Goal: Navigation & Orientation: Find specific page/section

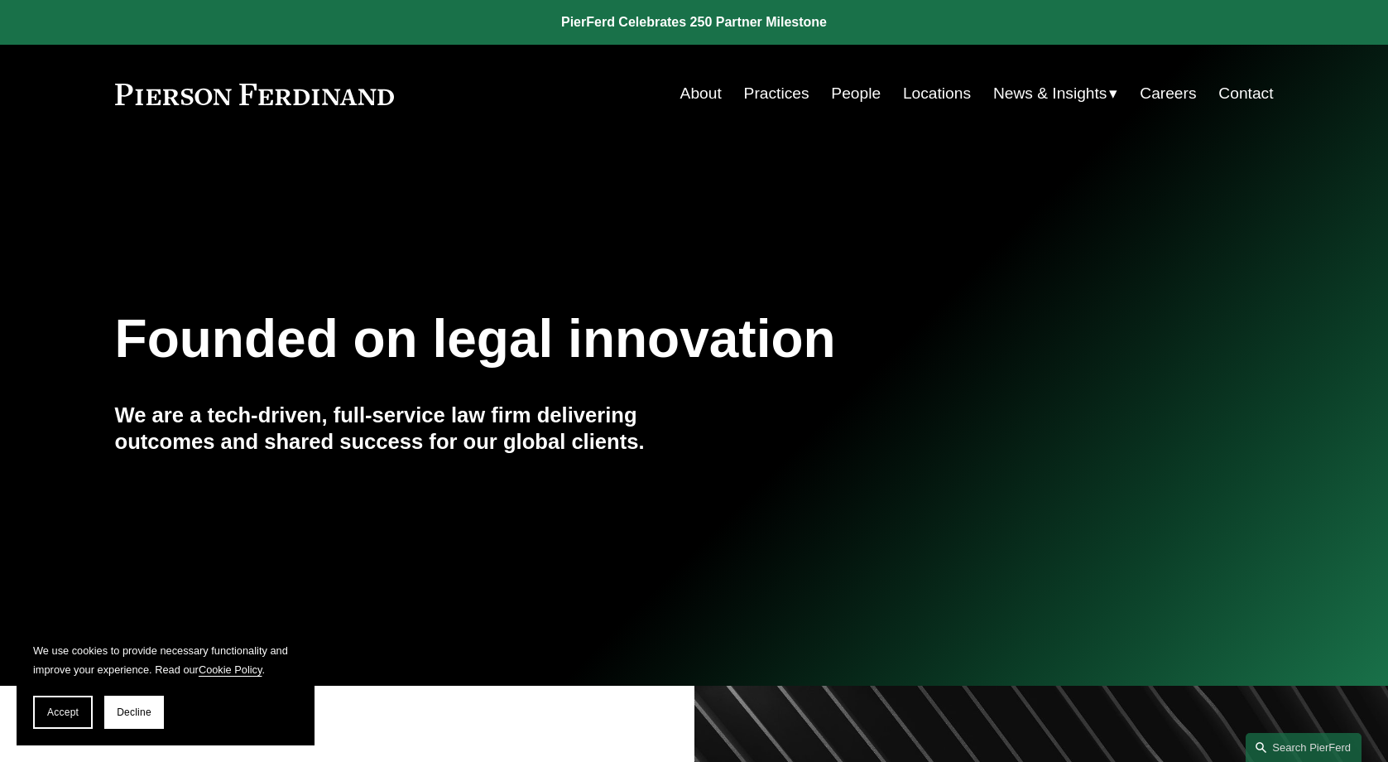
click at [773, 91] on link "Practices" at bounding box center [776, 93] width 65 height 31
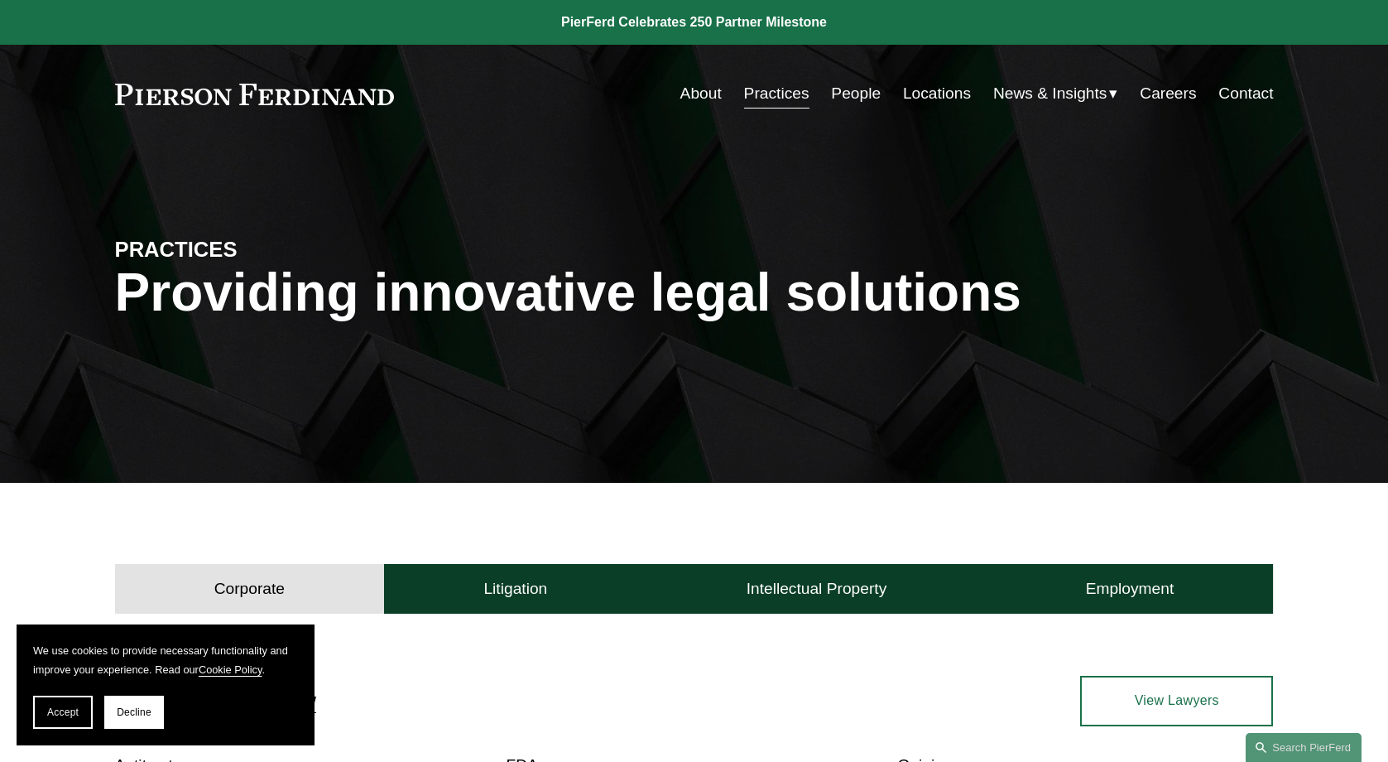
click at [868, 90] on link "People" at bounding box center [856, 93] width 50 height 31
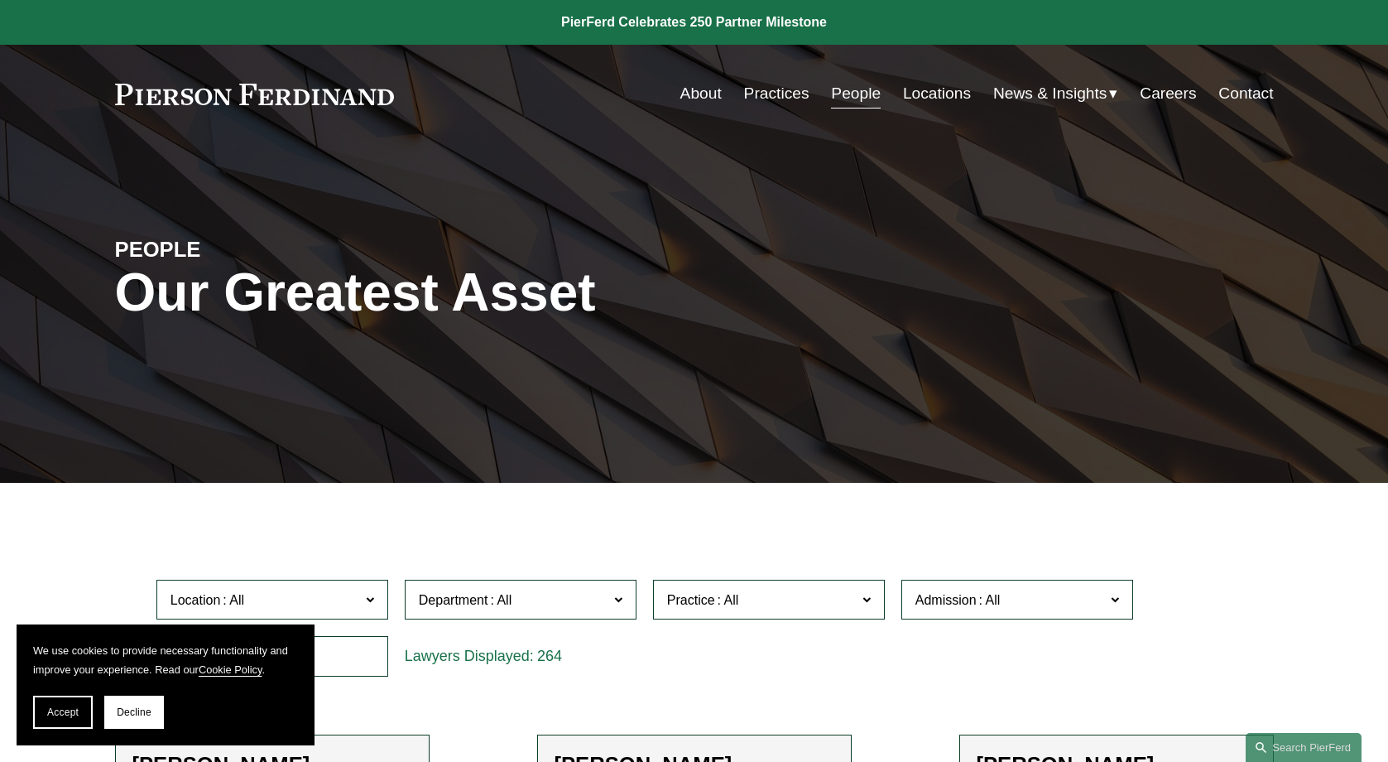
click at [762, 99] on link "Practices" at bounding box center [776, 93] width 65 height 31
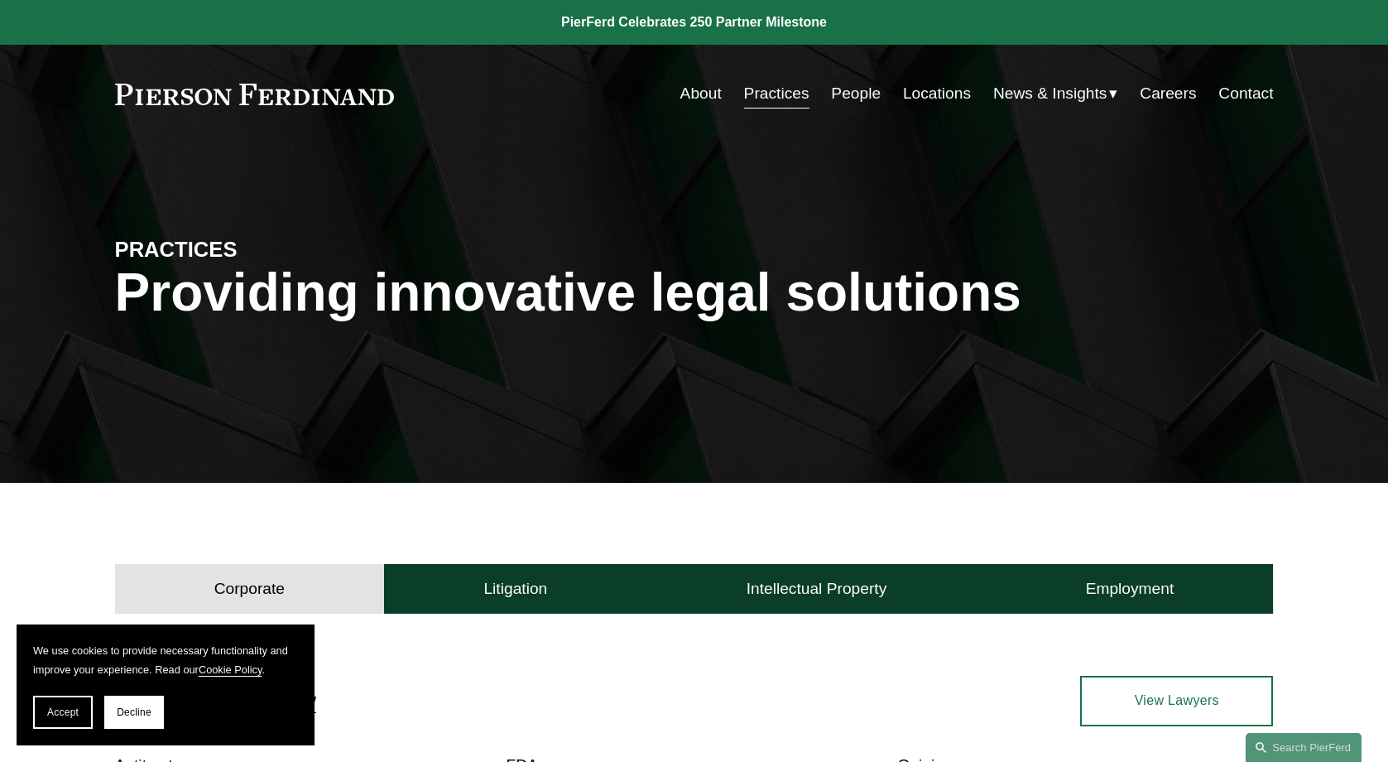
click at [705, 103] on link "About" at bounding box center [700, 93] width 41 height 31
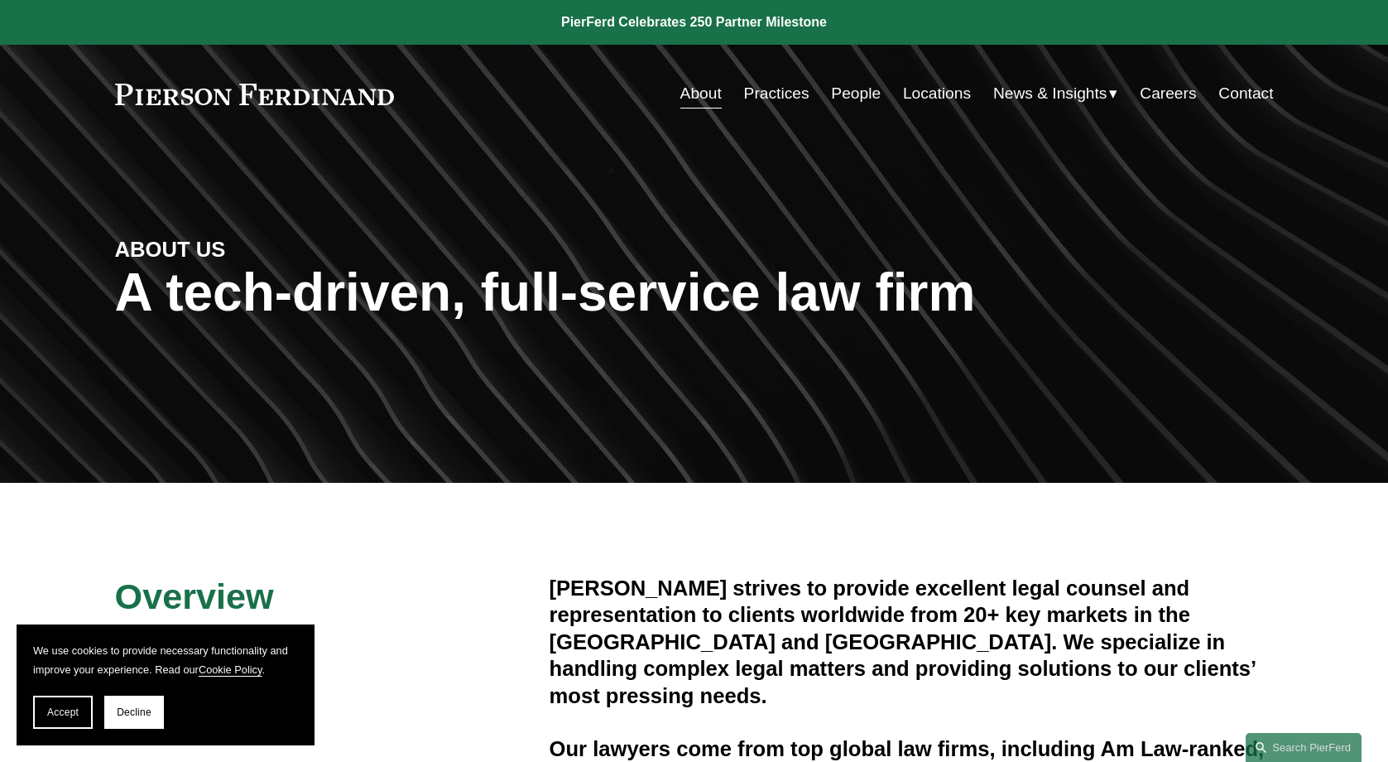
click at [835, 97] on link "People" at bounding box center [856, 93] width 50 height 31
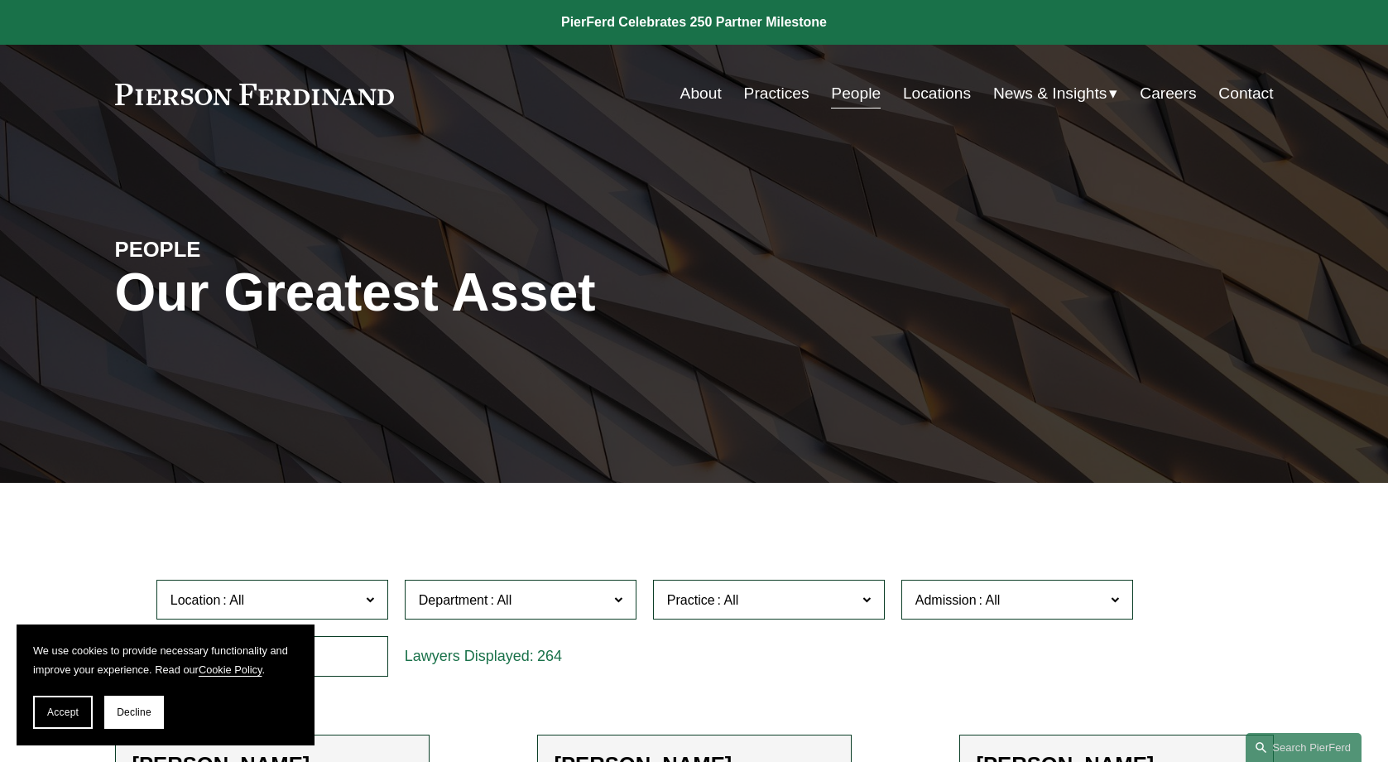
click at [709, 103] on link "About" at bounding box center [700, 93] width 41 height 31
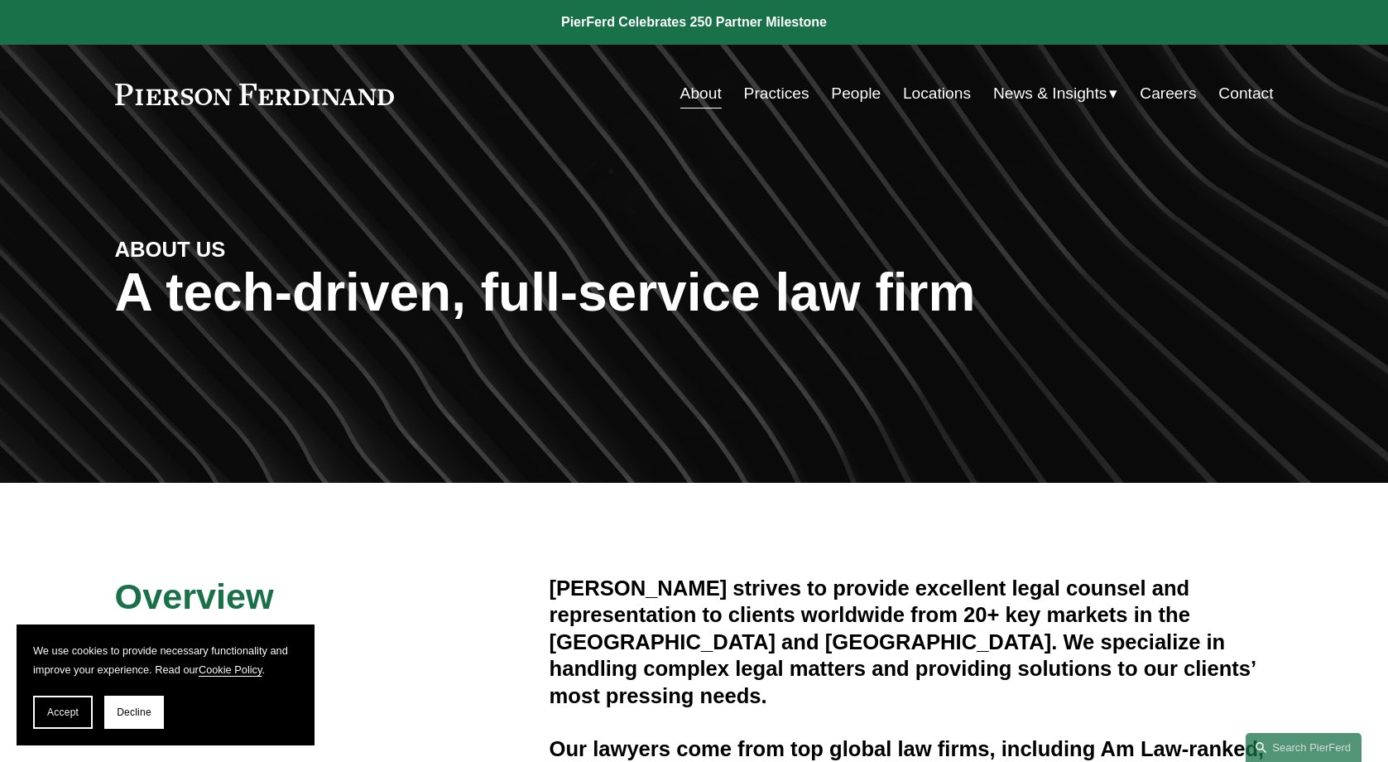
click at [758, 99] on link "Practices" at bounding box center [776, 93] width 65 height 31
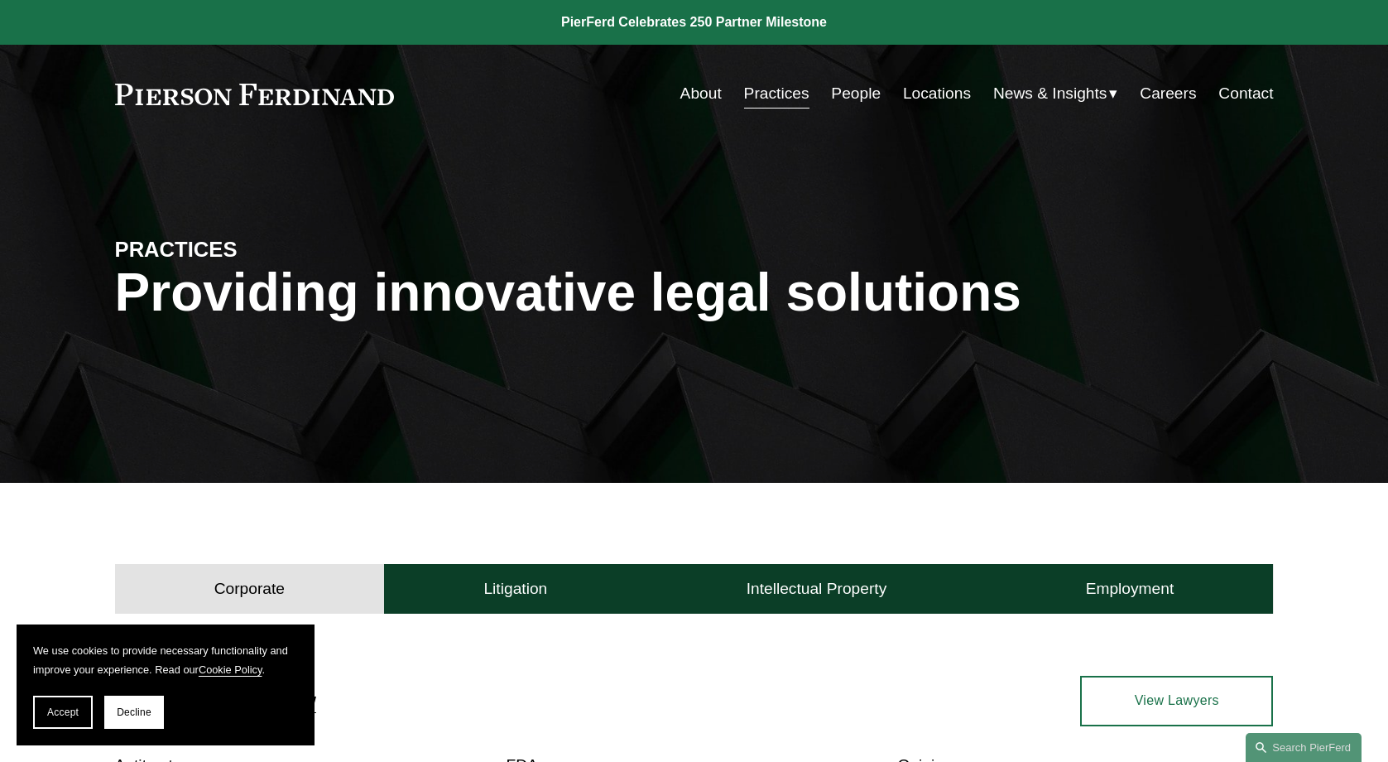
click at [857, 94] on link "People" at bounding box center [856, 93] width 50 height 31
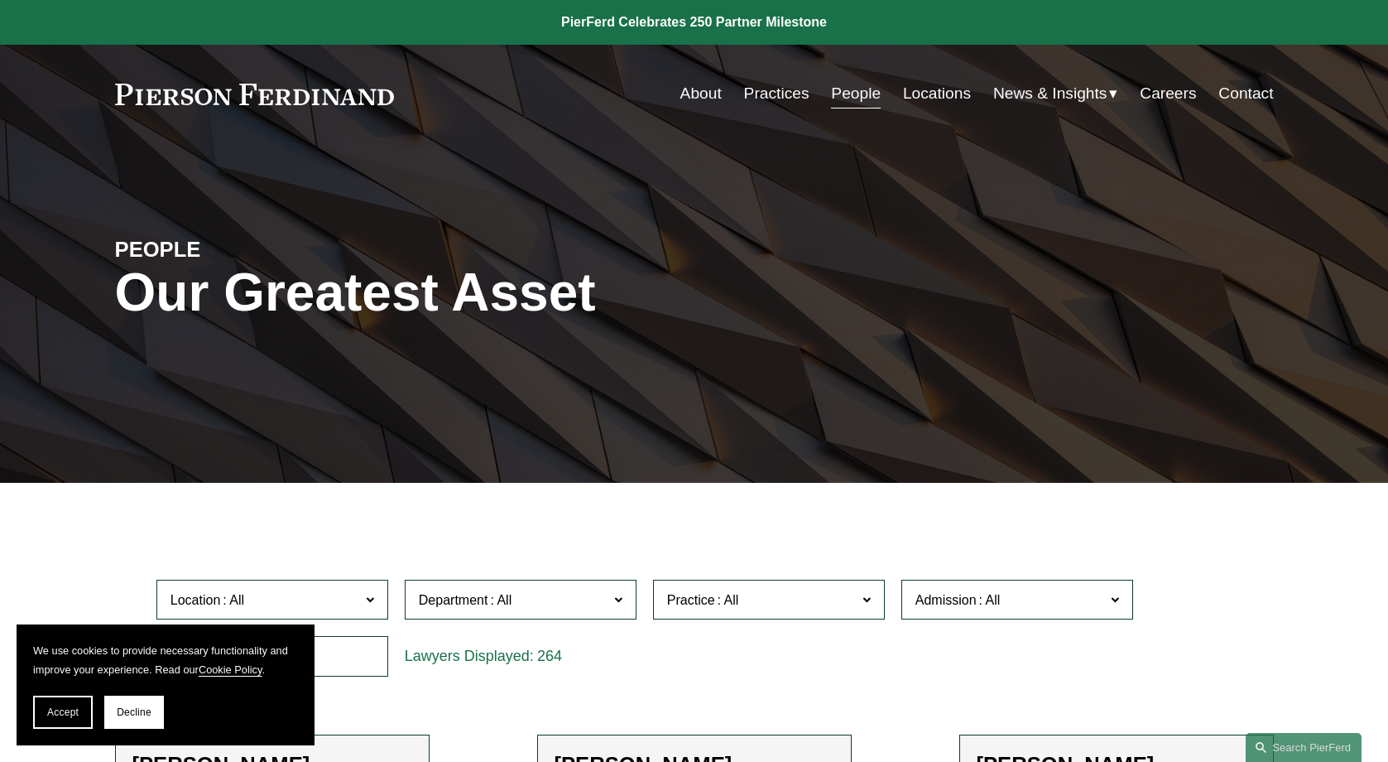
click at [930, 93] on link "Locations" at bounding box center [937, 93] width 68 height 31
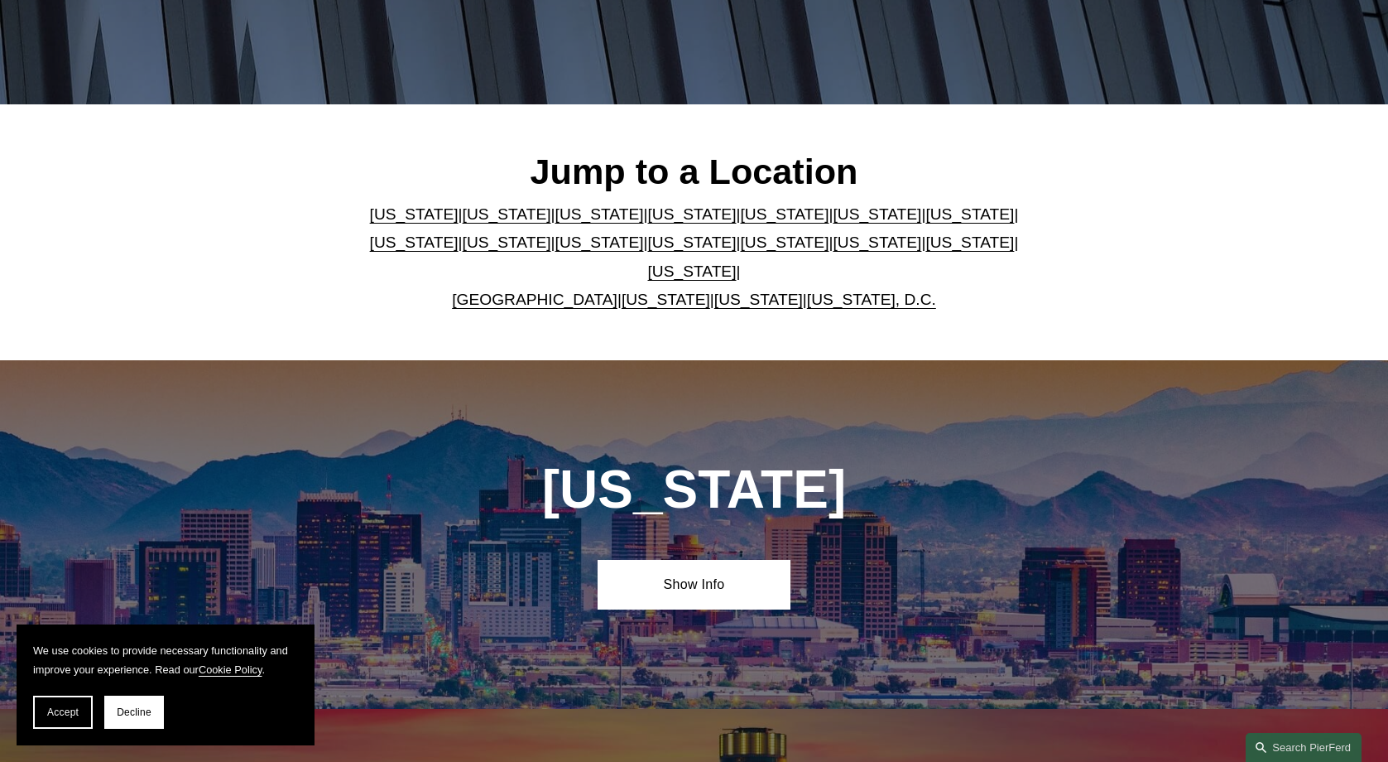
scroll to position [378, 0]
click at [622, 265] on p "Arizona | California | Colorado | Delaware | Florida | Georgia | Illinois | Mas…" at bounding box center [694, 257] width 676 height 114
click at [648, 251] on link "[US_STATE]" at bounding box center [692, 241] width 89 height 17
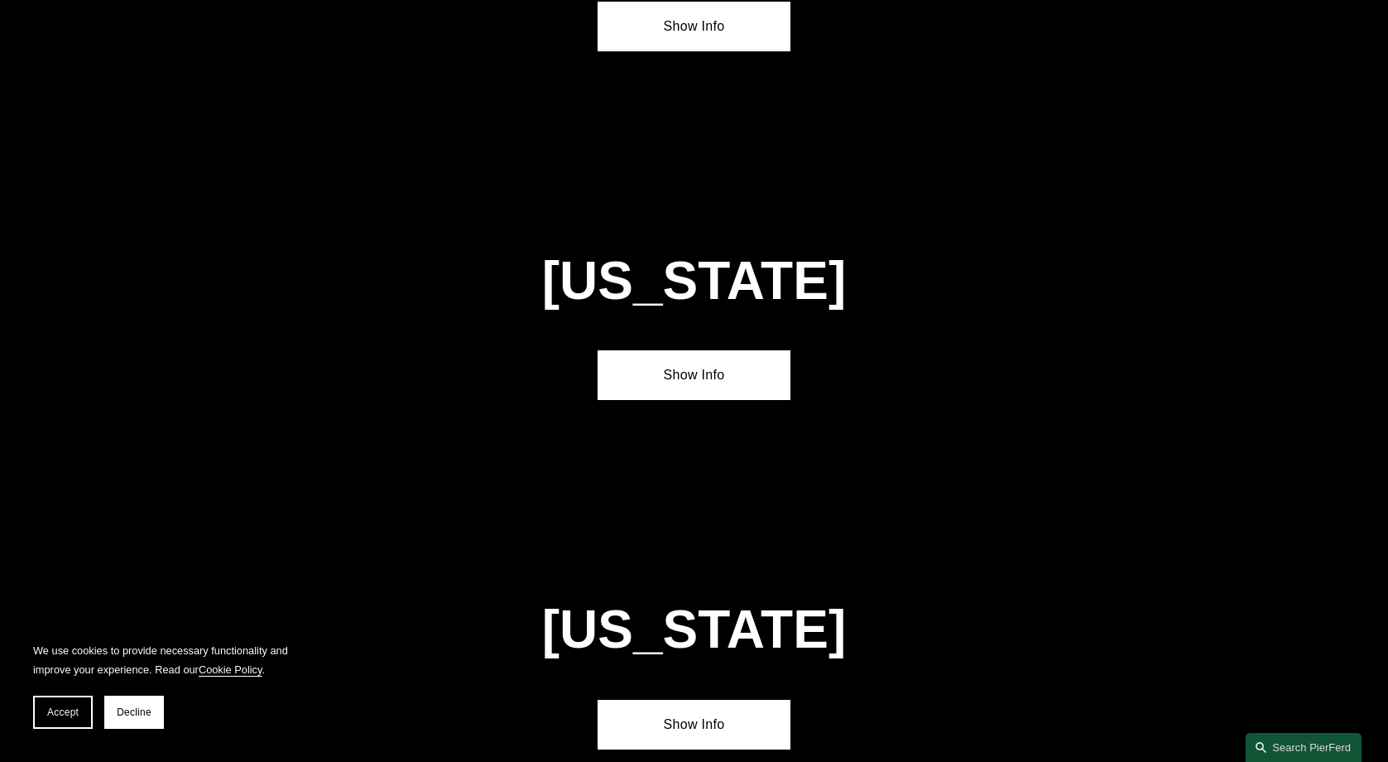
scroll to position [4222, 0]
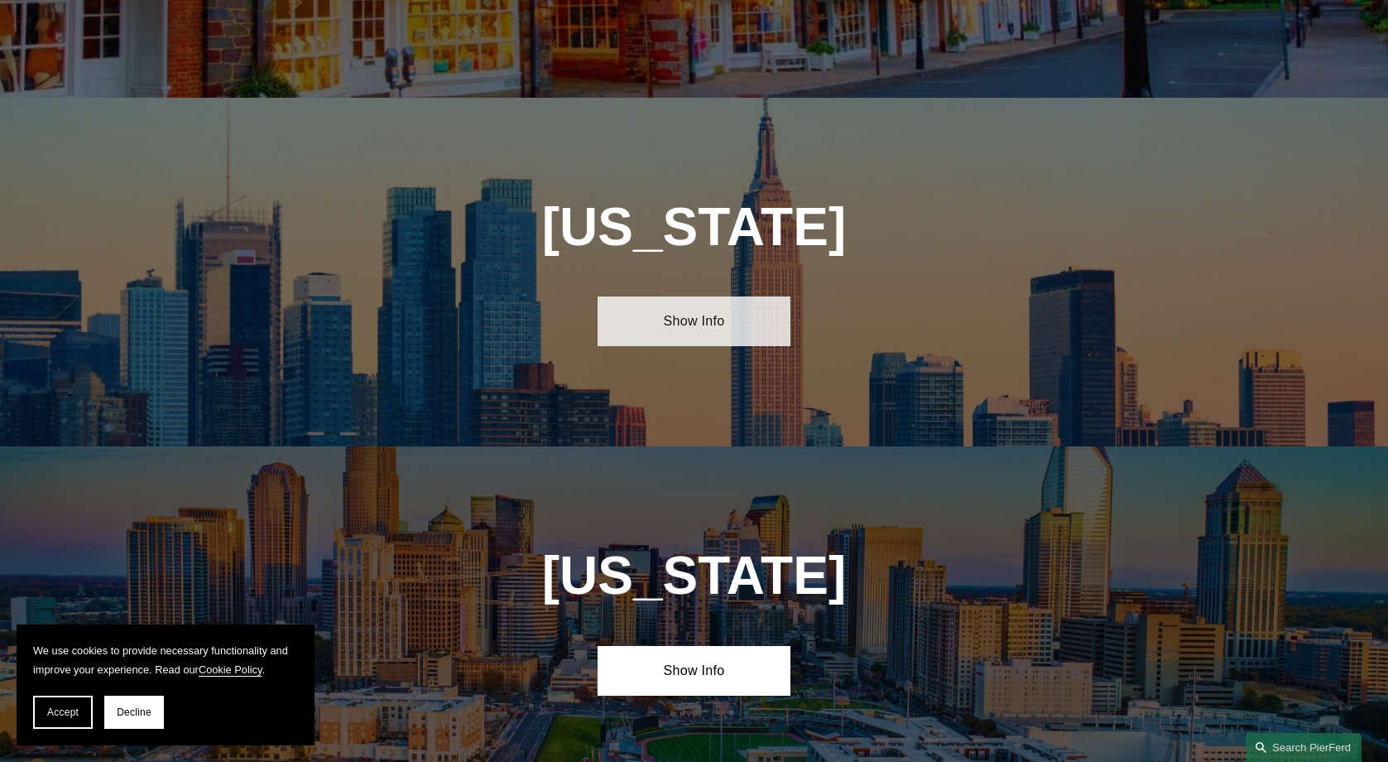
click at [715, 296] on link "Show Info" at bounding box center [694, 321] width 193 height 50
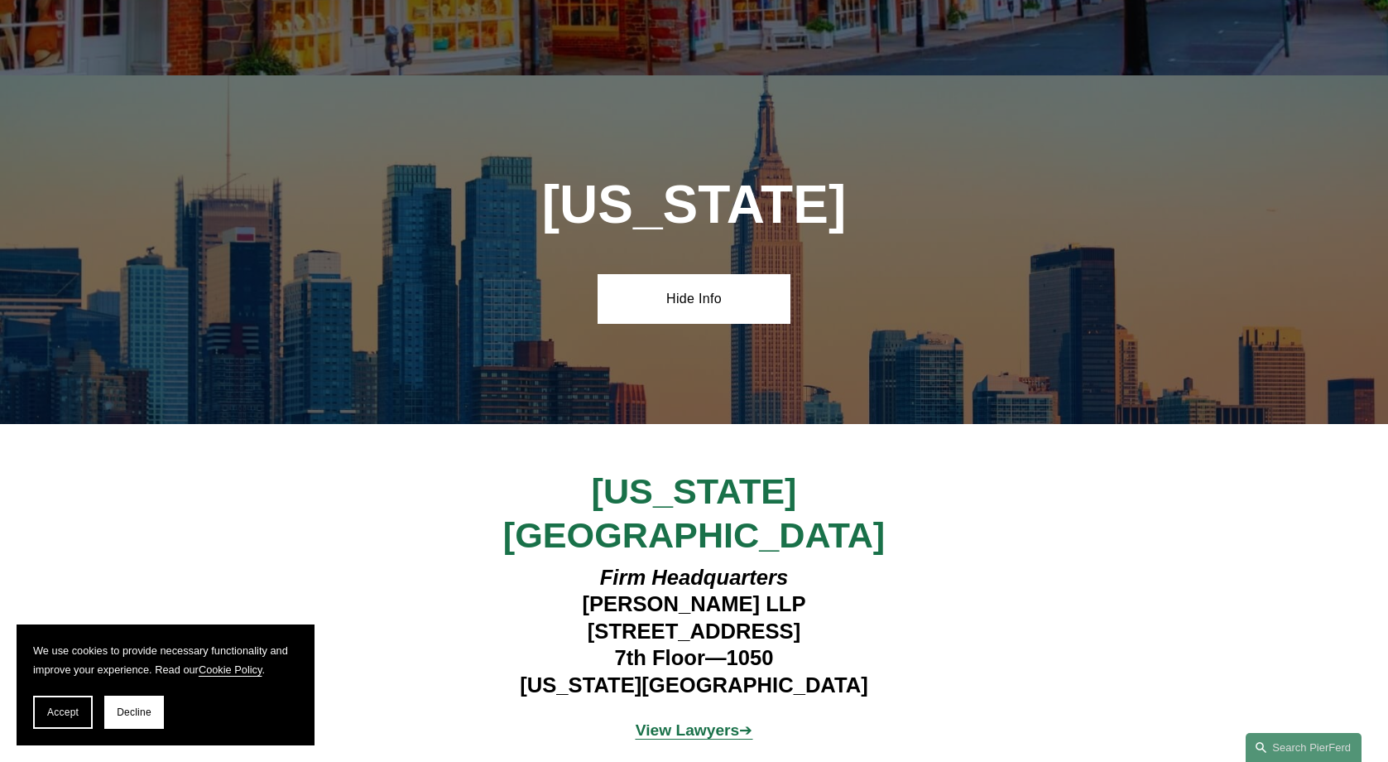
scroll to position [4247, 0]
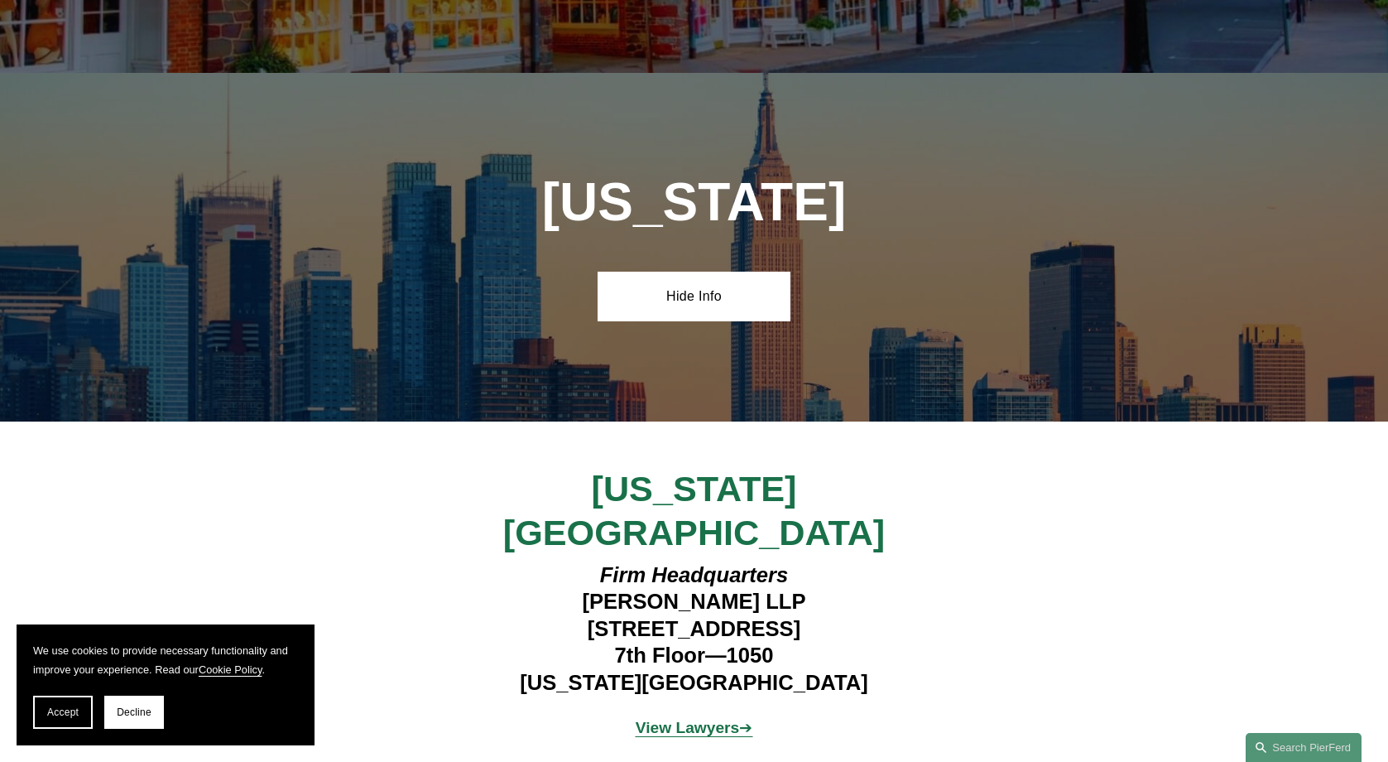
click at [708, 714] on p "View Lawyers ➔" at bounding box center [694, 728] width 483 height 29
click at [705, 719] on strong "View Lawyers" at bounding box center [688, 727] width 104 height 17
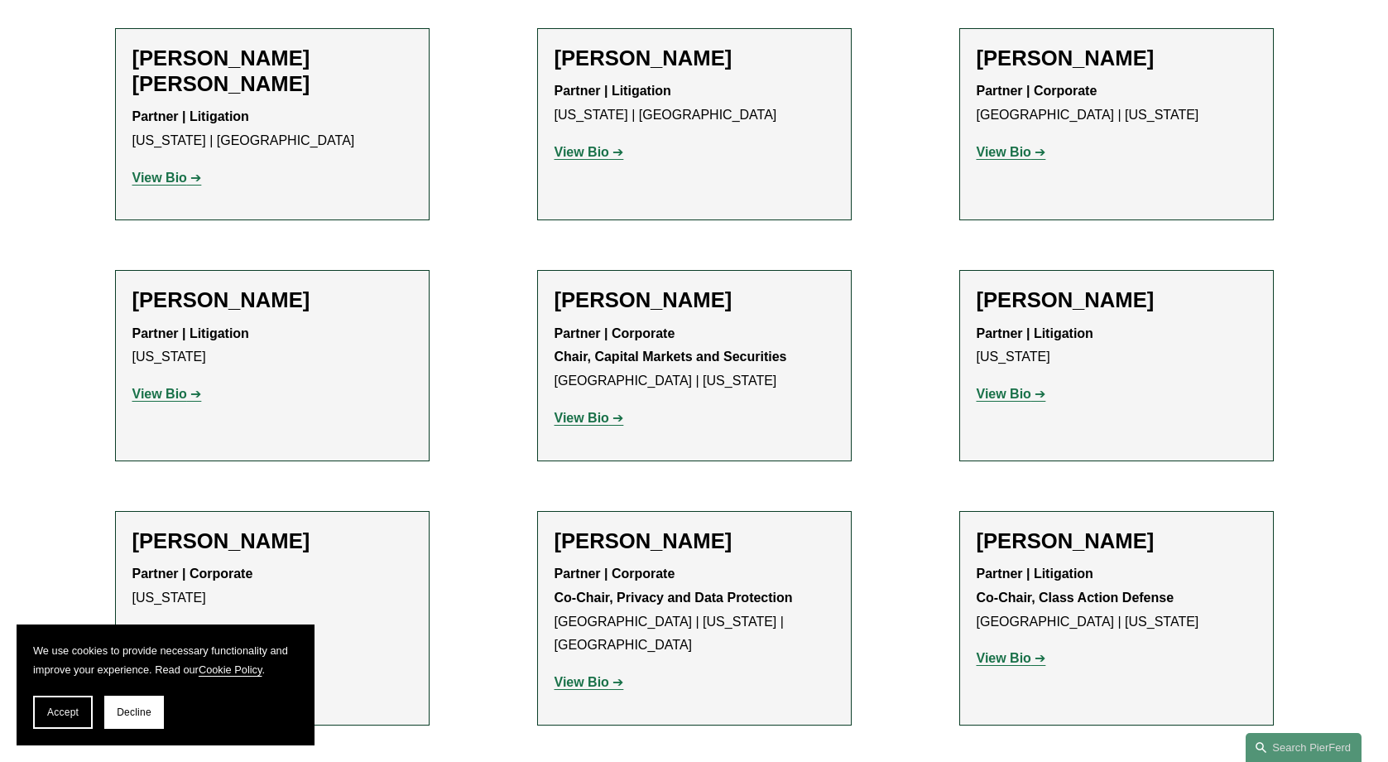
scroll to position [3480, 0]
